Goal: Check status: Check status

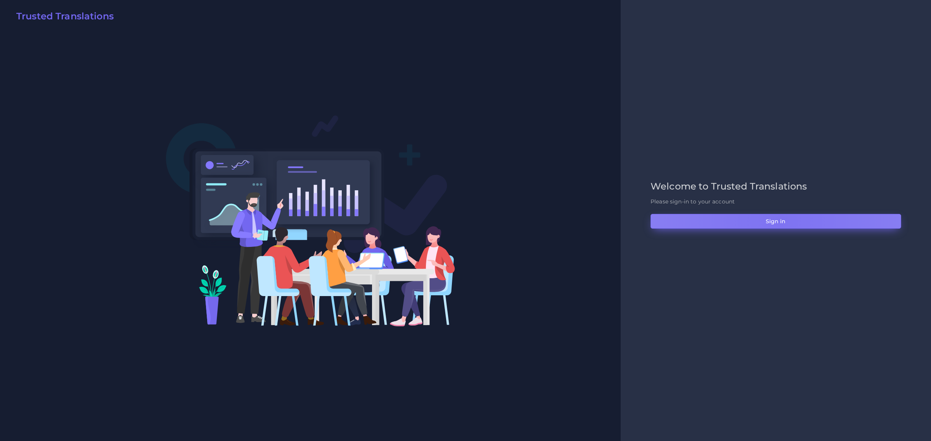
click at [780, 222] on button "Sign in" at bounding box center [775, 221] width 251 height 15
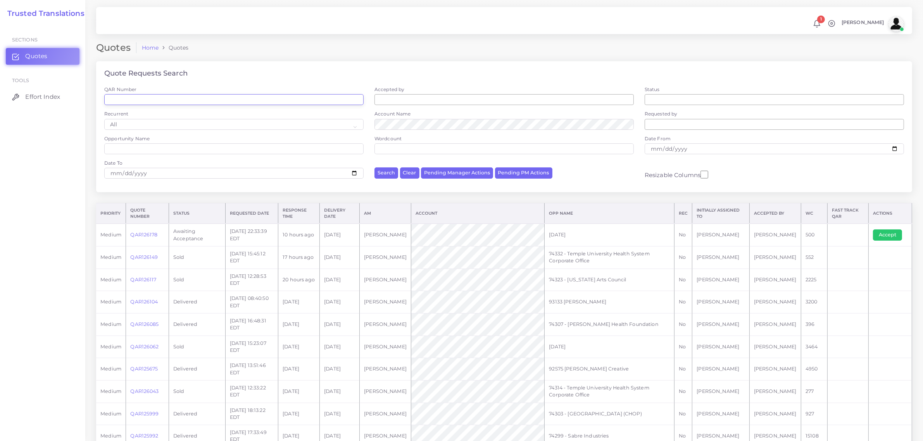
click at [149, 102] on input "QAR Number" at bounding box center [233, 99] width 259 height 11
paste input "QAR125321"
type input "QAR125321"
click at [375, 168] on button "Search" at bounding box center [387, 173] width 24 height 11
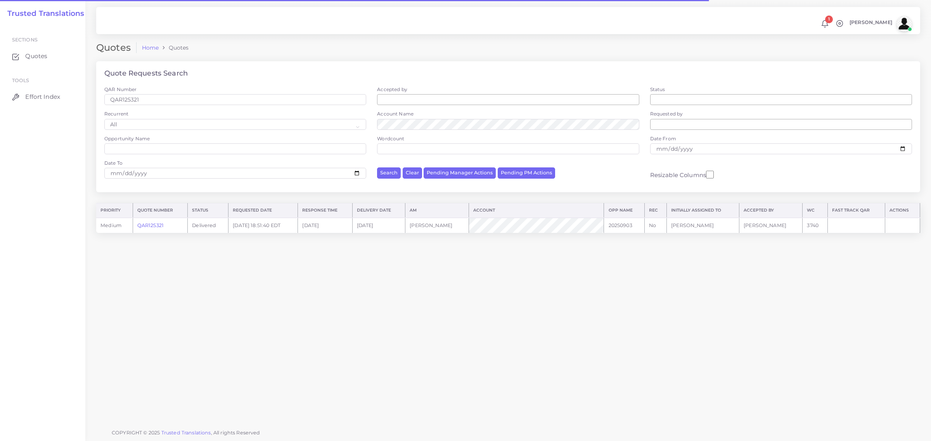
click at [154, 226] on link "QAR125321" at bounding box center [150, 226] width 26 height 6
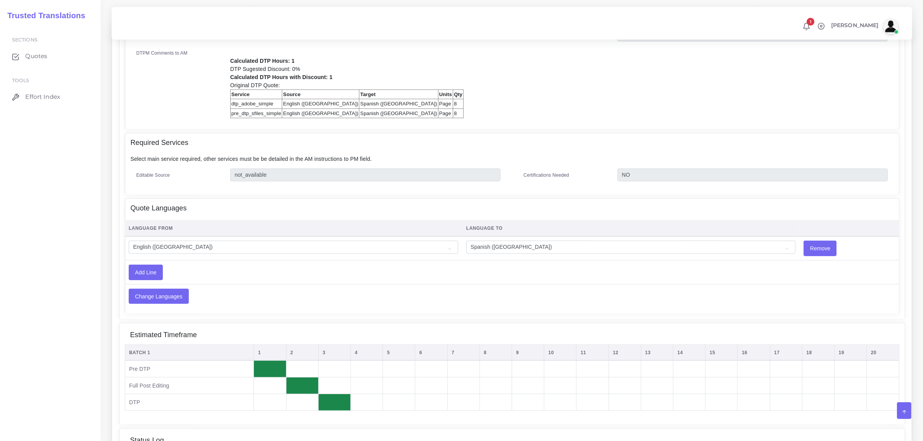
scroll to position [304, 0]
